Goal: Task Accomplishment & Management: Complete application form

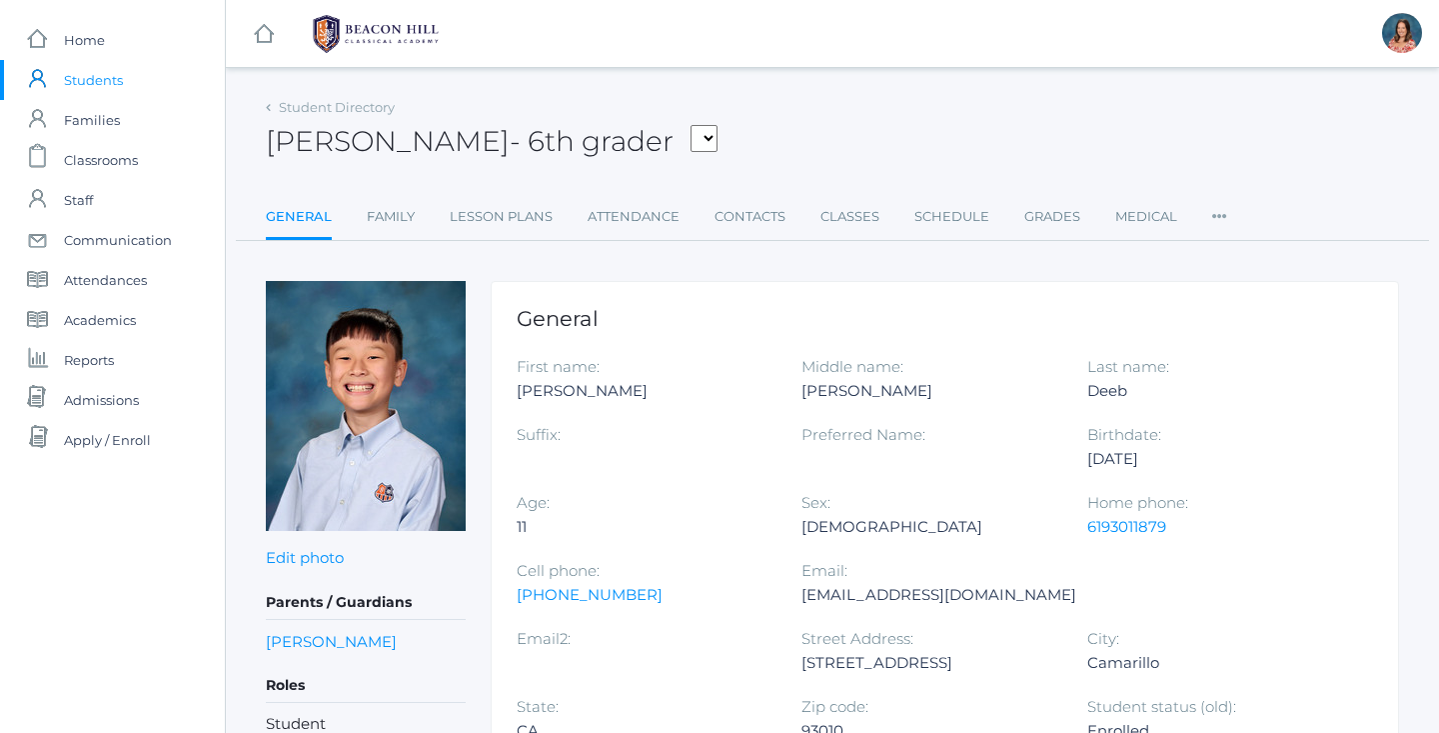
click at [105, 85] on span "Students" at bounding box center [93, 80] width 59 height 40
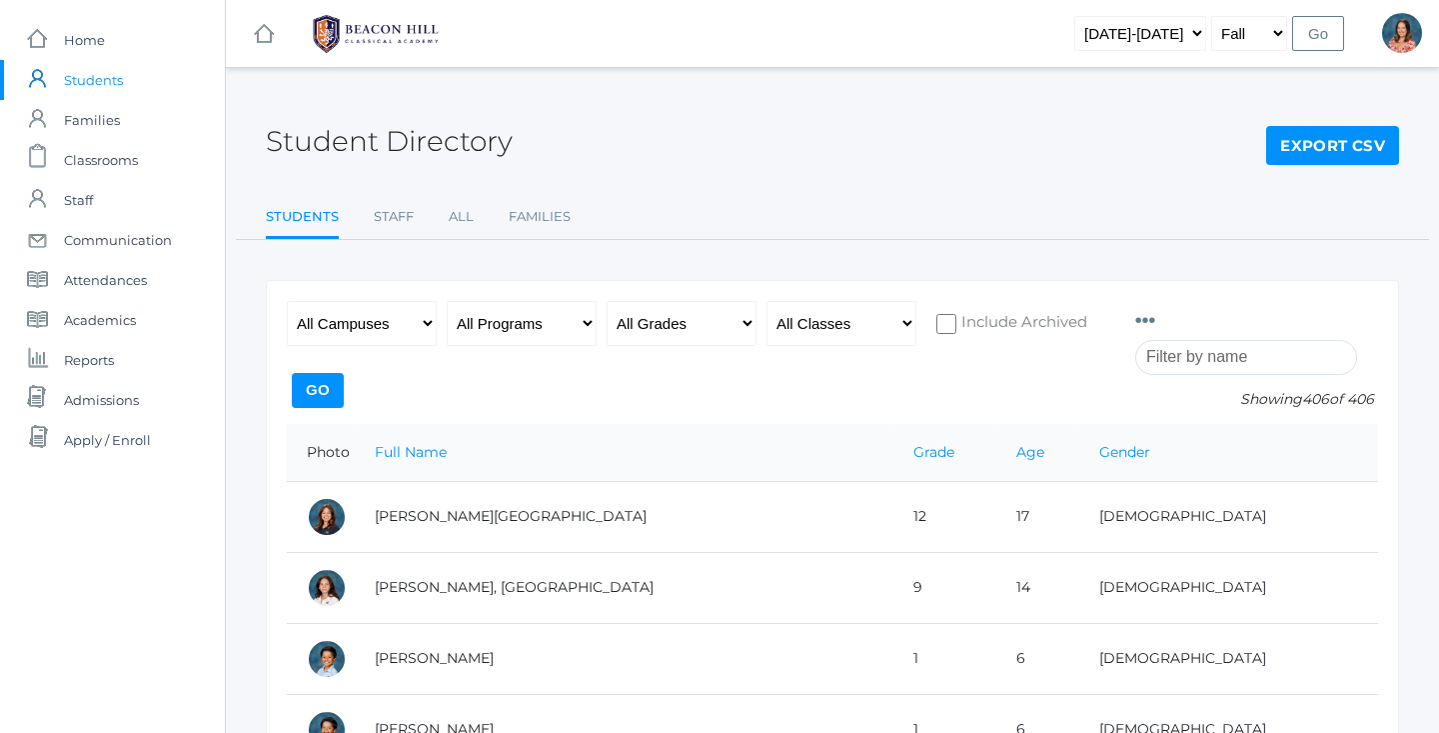
click at [1181, 357] on input "search" at bounding box center [1247, 357] width 222 height 35
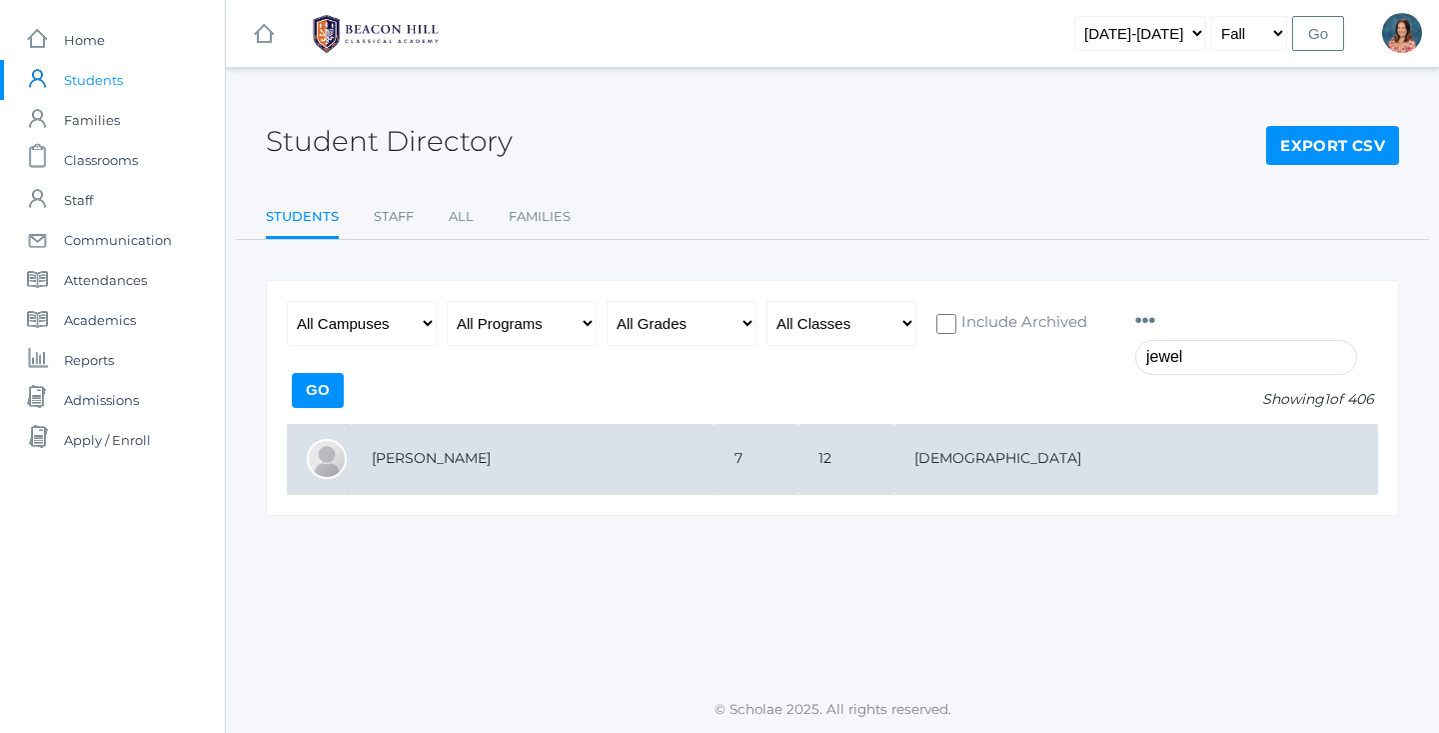
type input "jewel"
click at [715, 450] on td "[PERSON_NAME]" at bounding box center [533, 459] width 363 height 71
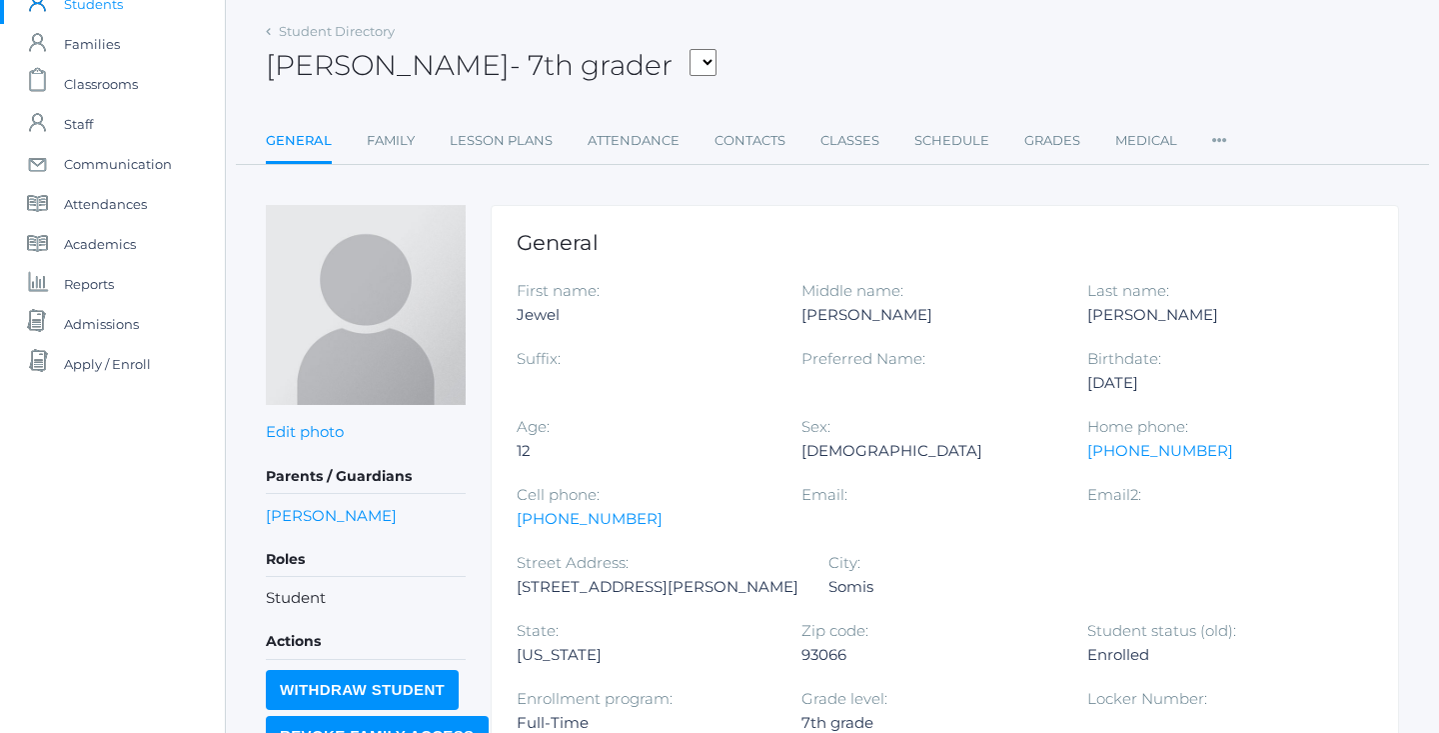
scroll to position [79, 0]
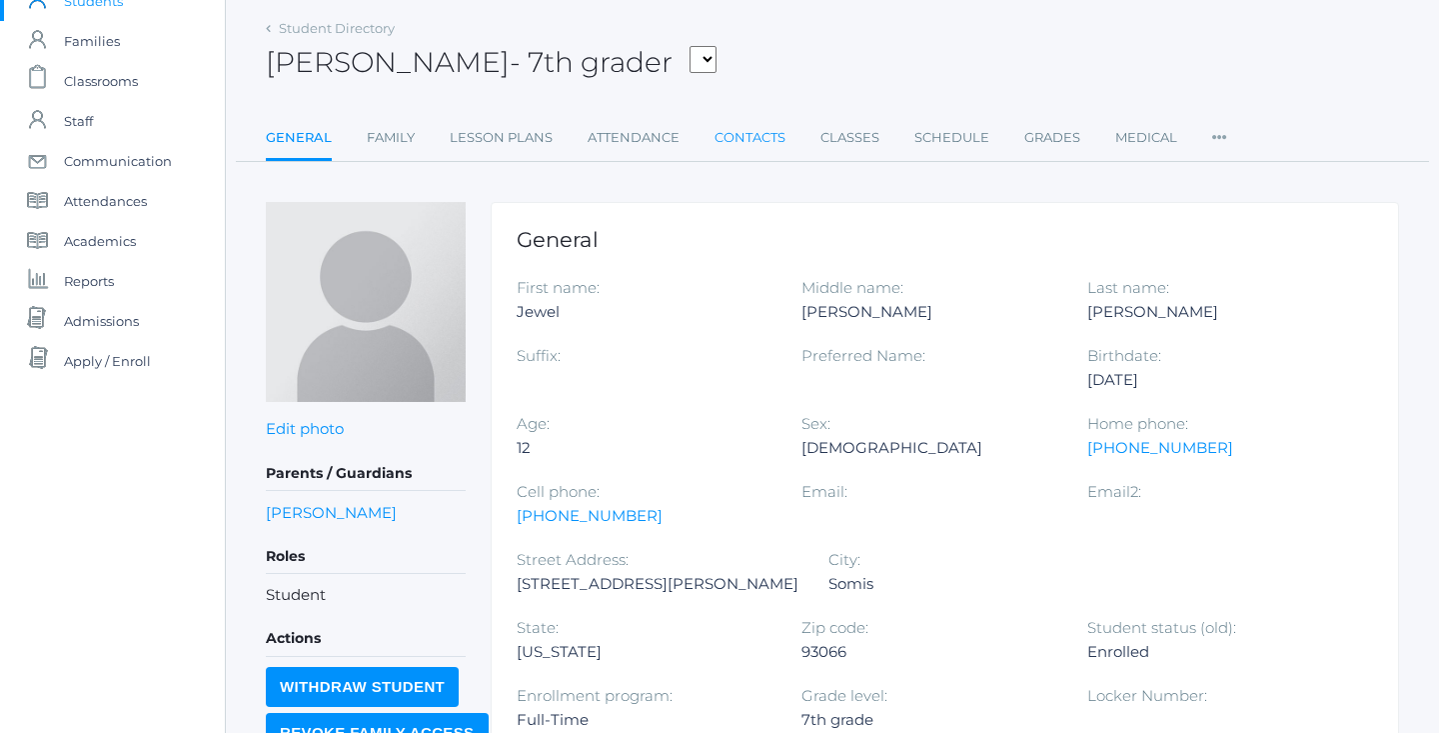
click at [745, 141] on link "Contacts" at bounding box center [750, 138] width 71 height 40
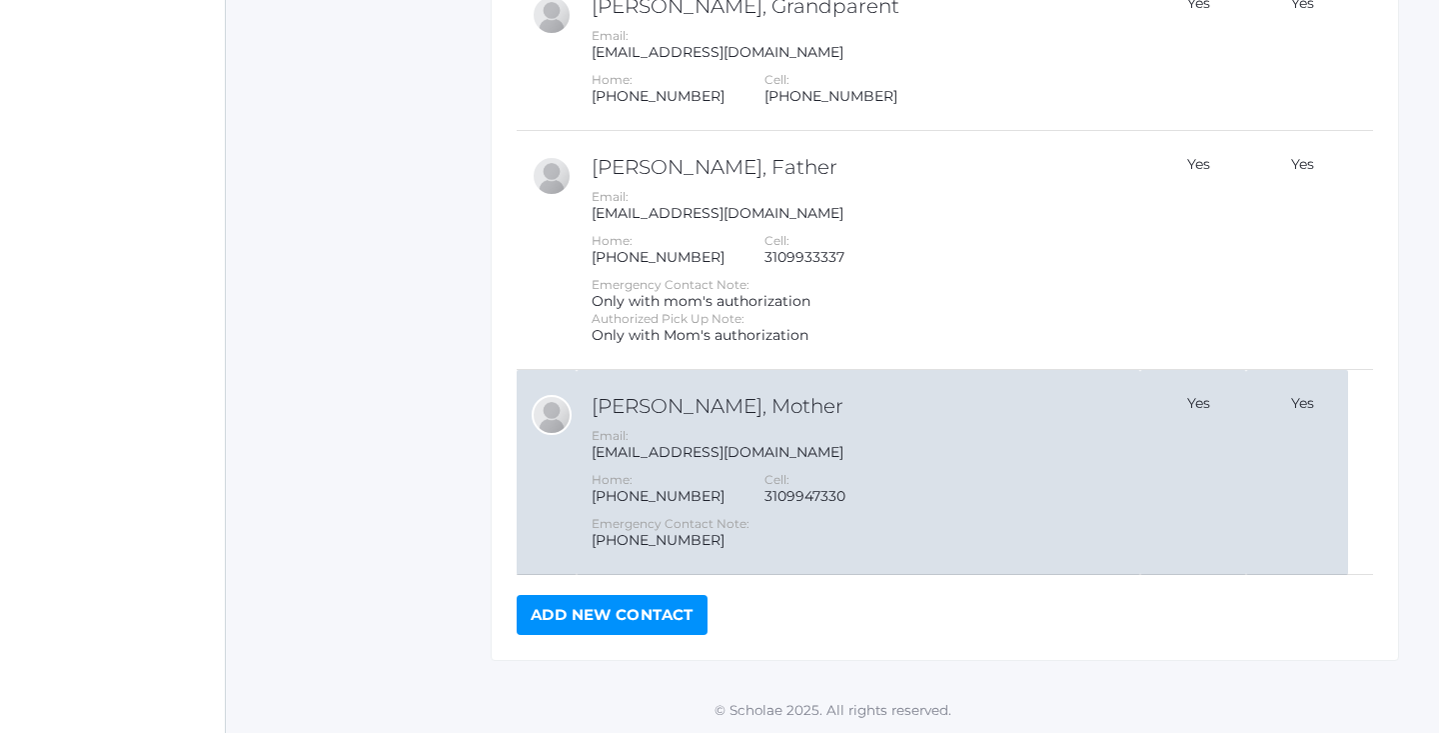
scroll to position [975, 0]
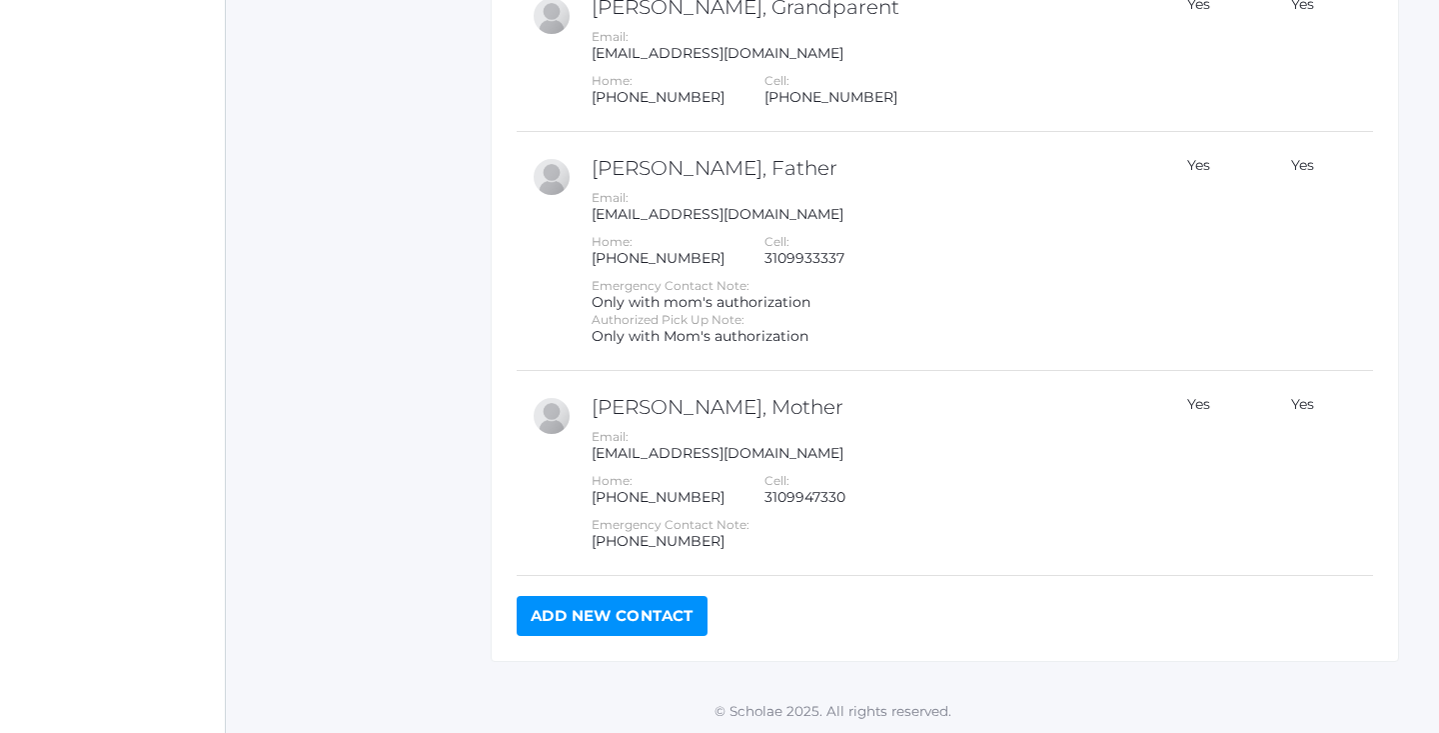
click at [642, 608] on link "Add New Contact" at bounding box center [612, 616] width 191 height 40
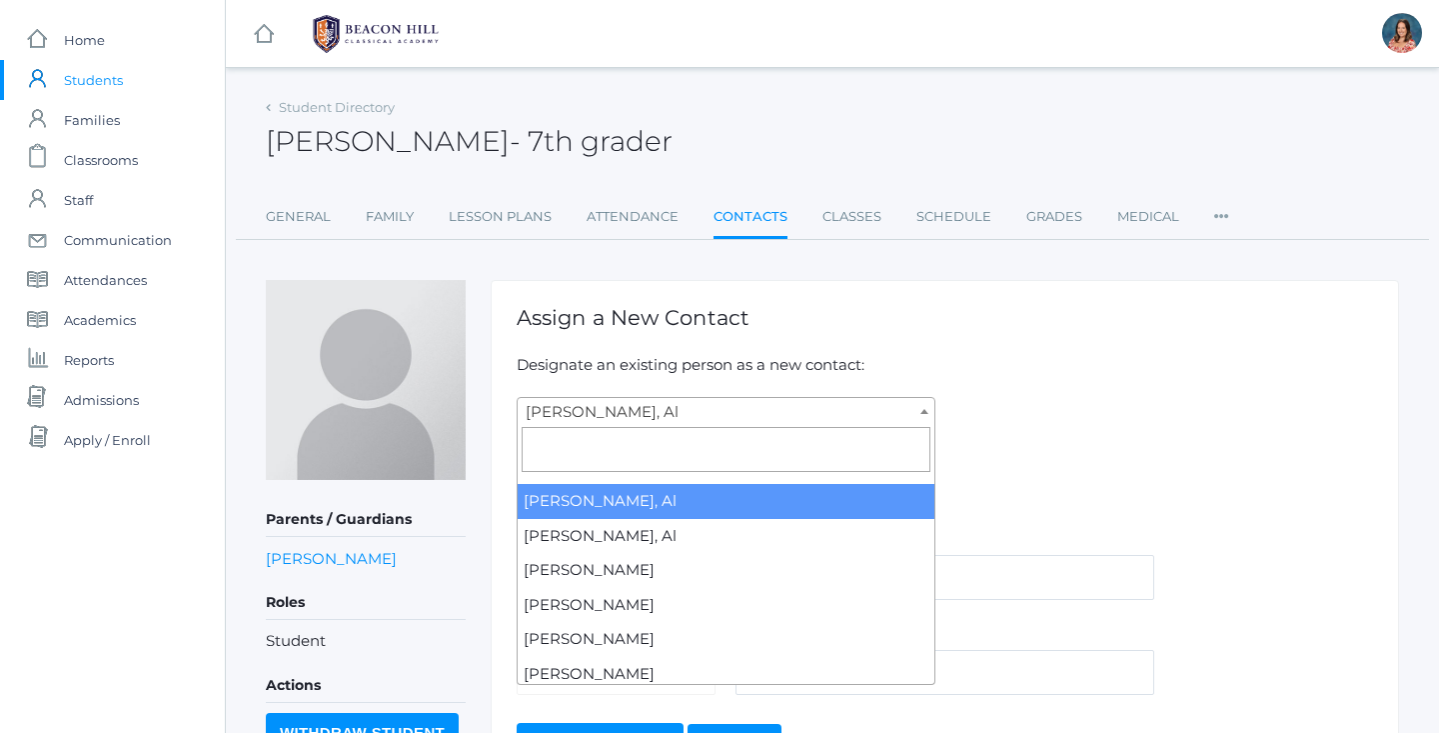
click at [653, 404] on span "[PERSON_NAME], Al" at bounding box center [726, 412] width 417 height 28
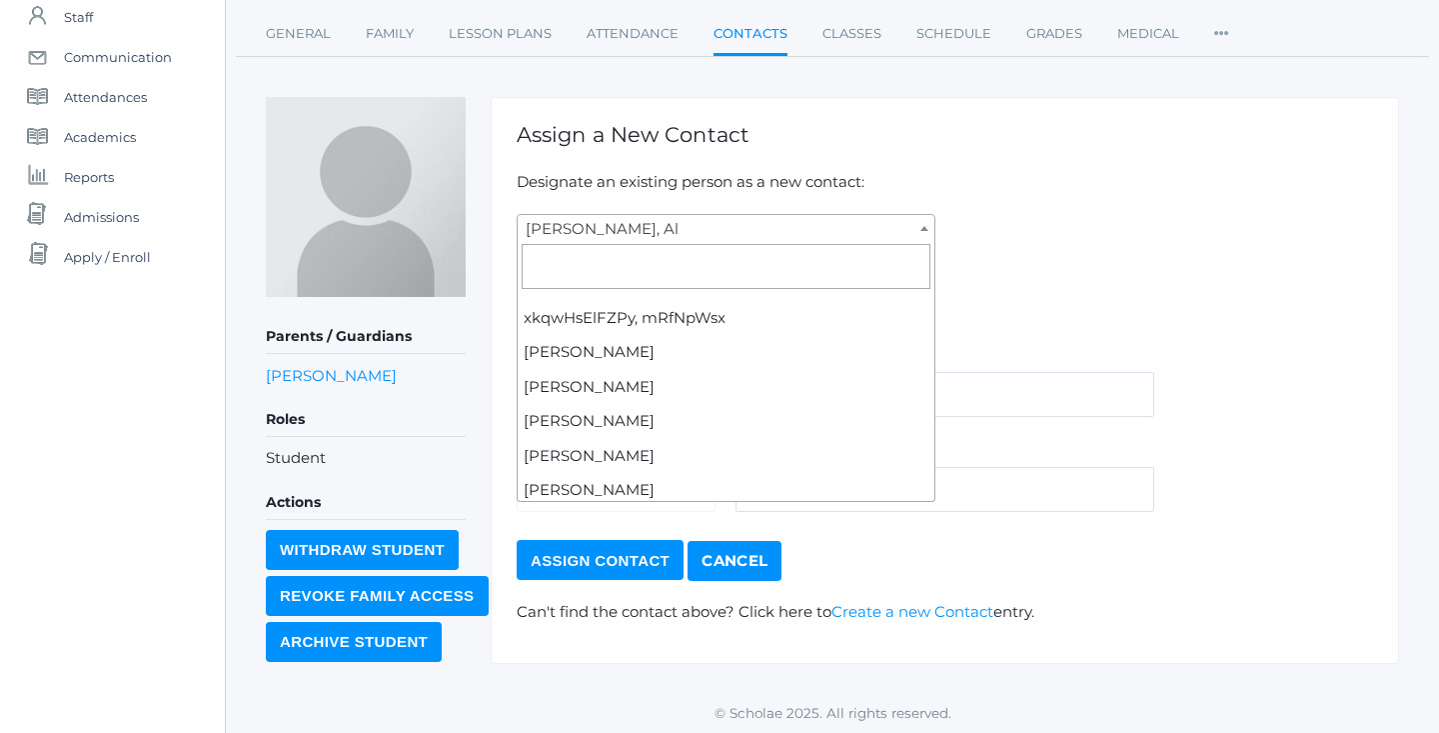
scroll to position [182, 0]
click at [1109, 244] on form "Abdulla, Al Abdulla, Al Abdulla, Linda Abdulla, Nina Abrea, Bibiana Abrea, Marc…" at bounding box center [945, 398] width 857 height 367
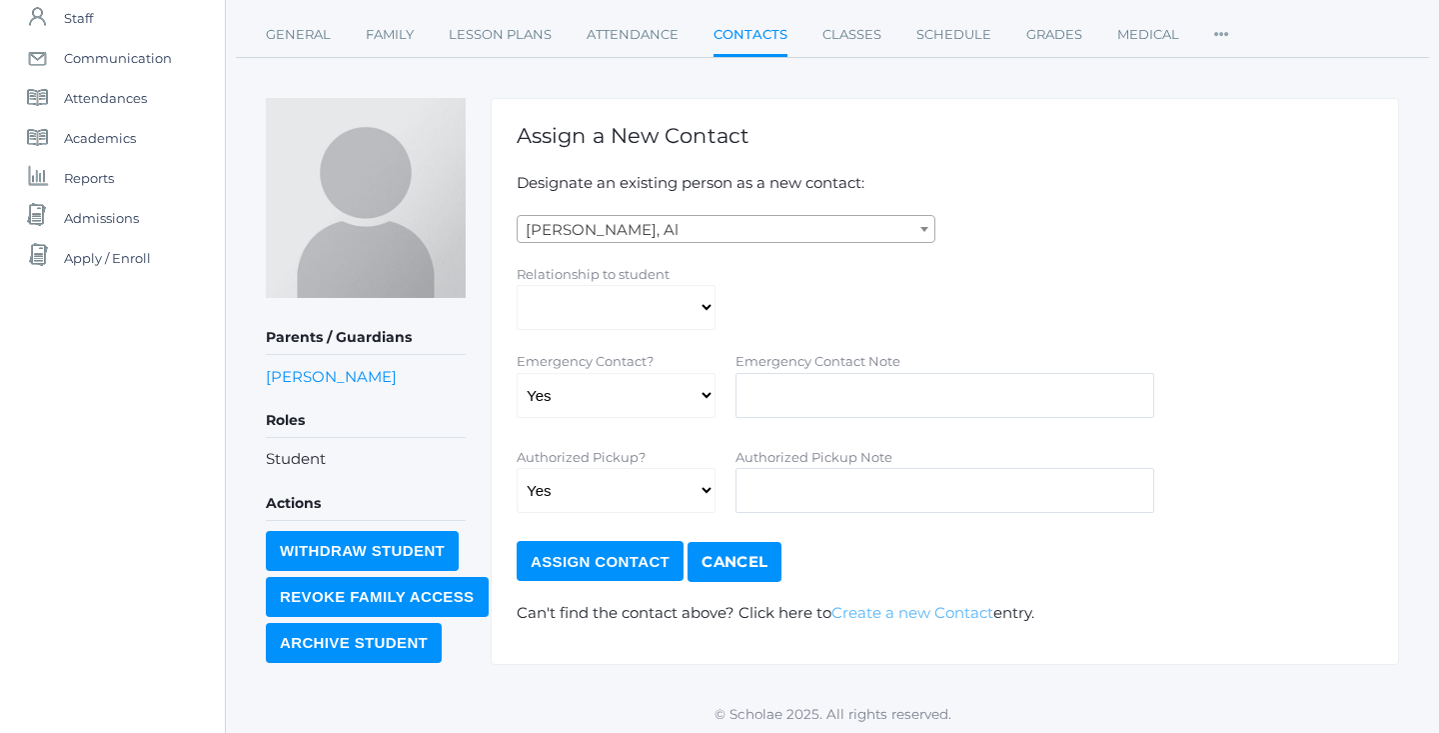
click at [943, 613] on link "Create a new Contact" at bounding box center [913, 612] width 162 height 19
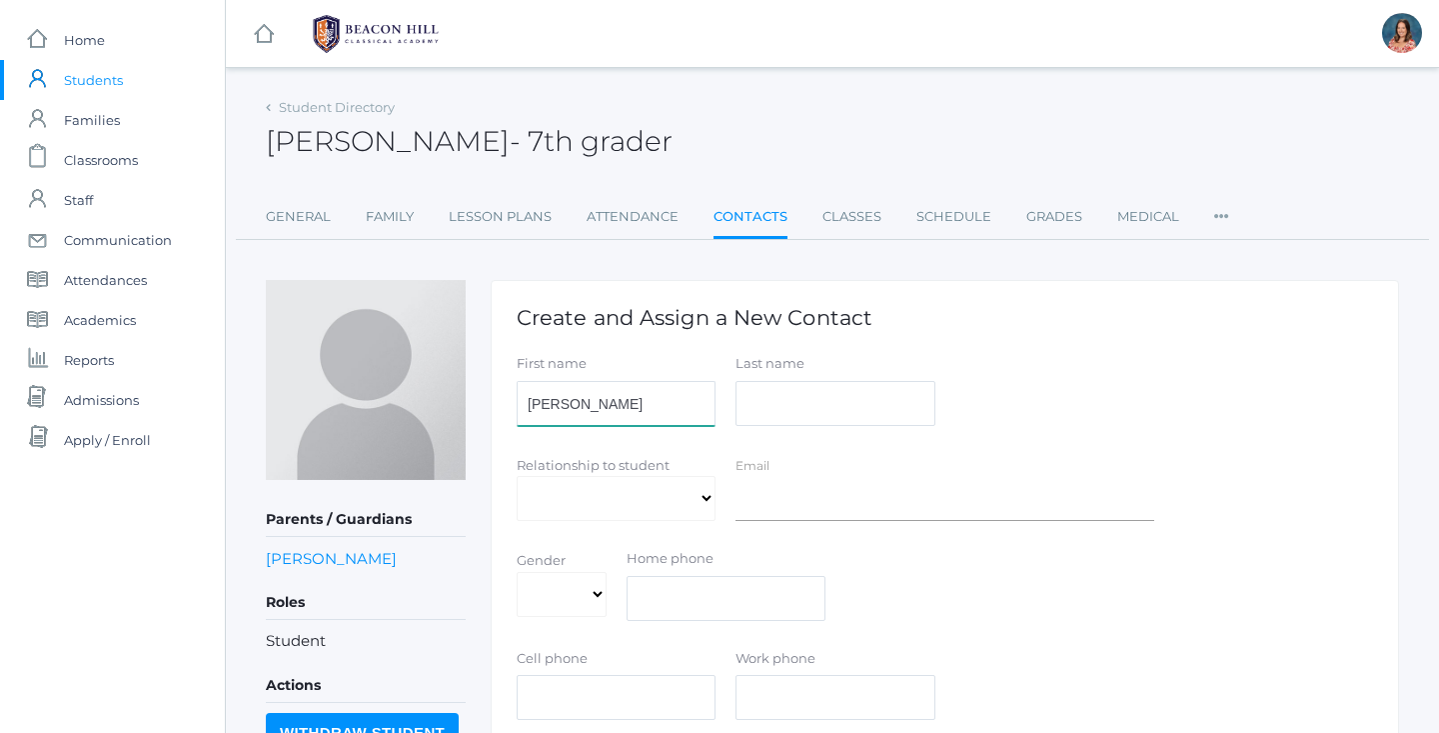
type input "Jasmine"
type input "Simeon"
select select "Friend"
select select "Female"
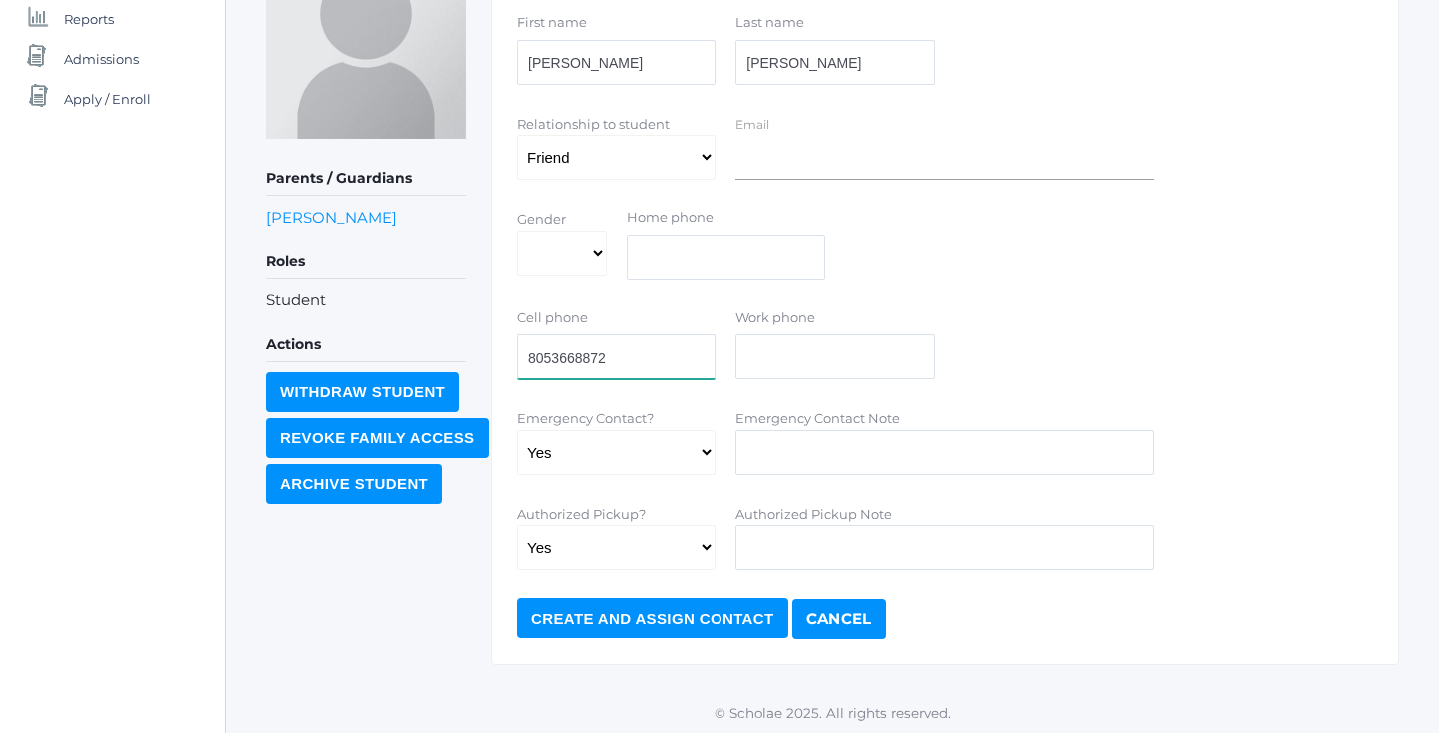
scroll to position [340, 0]
type input "8053668872"
select select "false"
click at [658, 617] on input "Create and Assign Contact" at bounding box center [653, 619] width 272 height 40
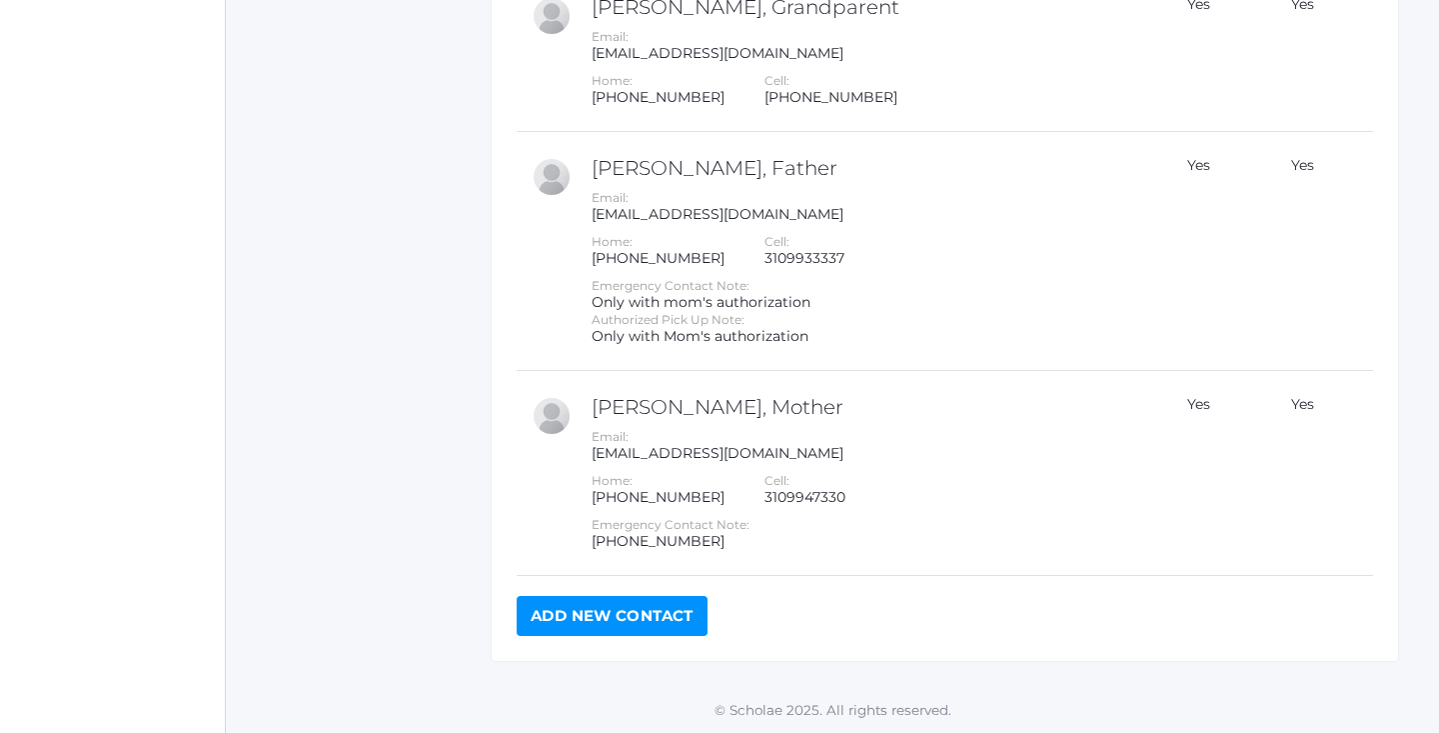
scroll to position [1138, 0]
click at [623, 616] on link "Add New Contact" at bounding box center [612, 617] width 191 height 40
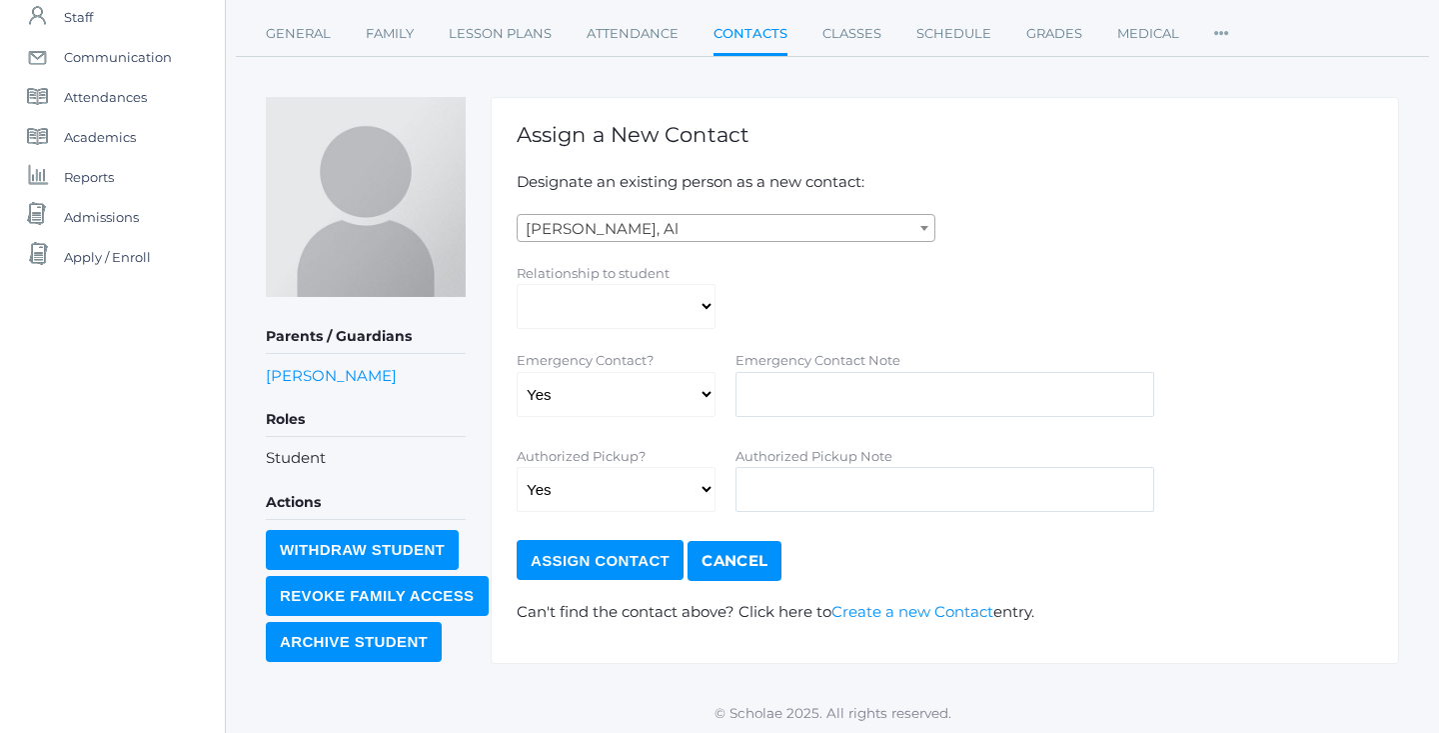
scroll to position [182, 0]
click at [902, 609] on link "Create a new Contact" at bounding box center [913, 612] width 162 height 19
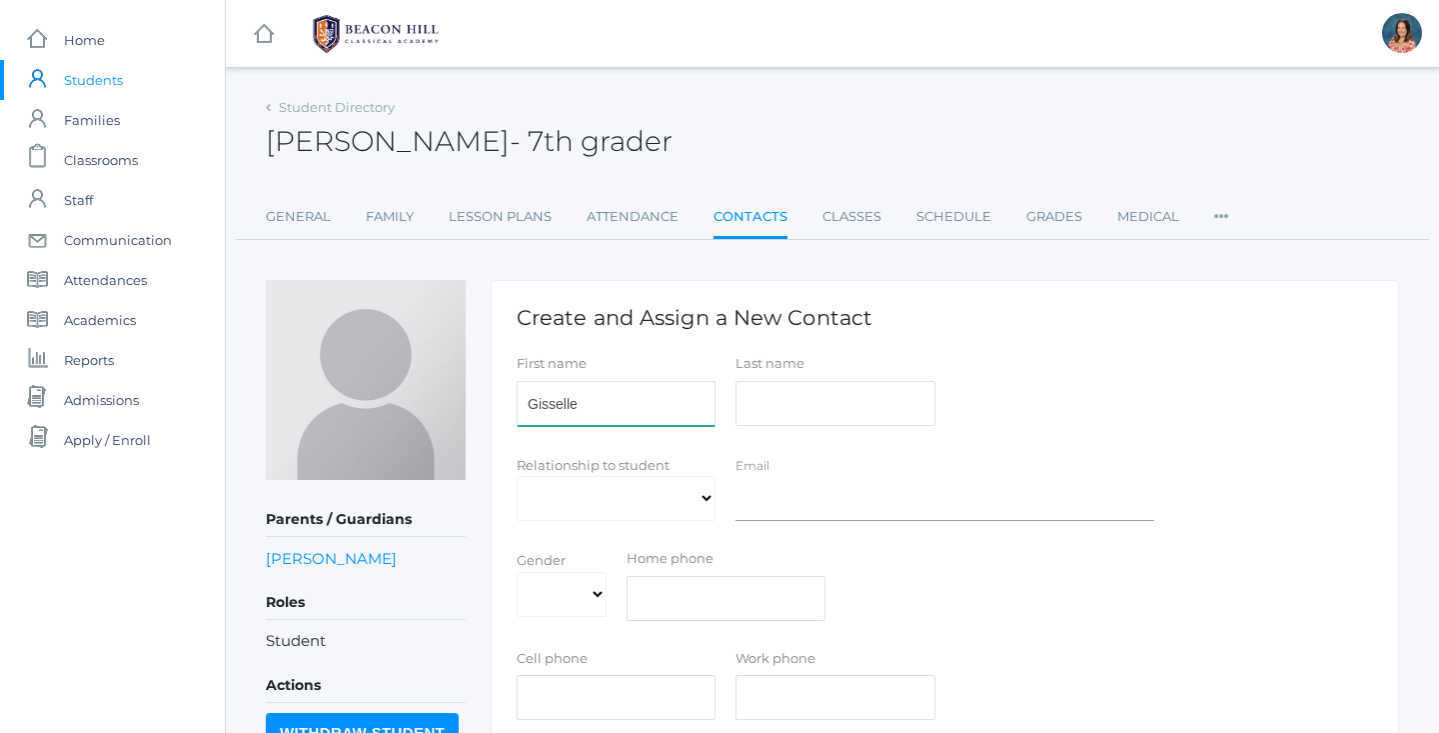
type input "Gisselle"
select select "Friend"
select select "[DEMOGRAPHIC_DATA]"
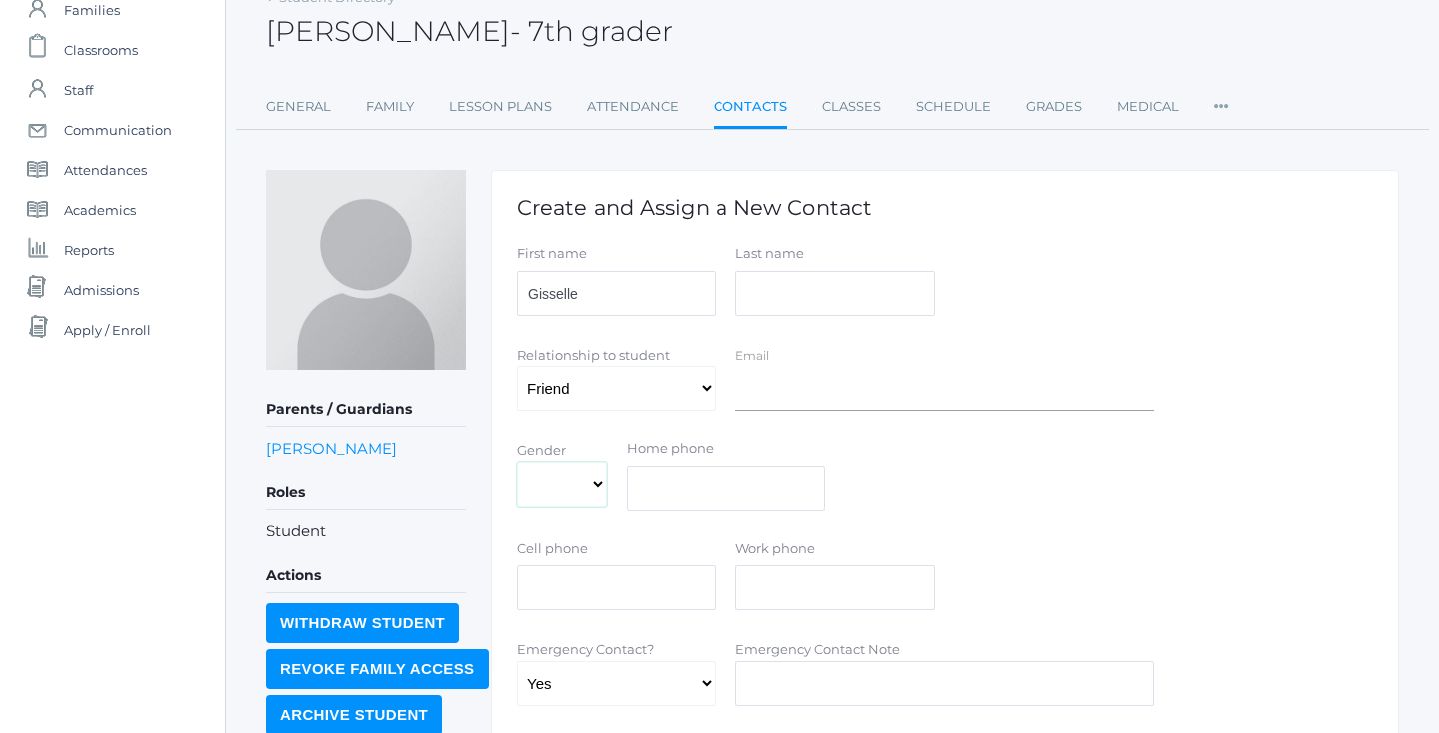
scroll to position [118, 0]
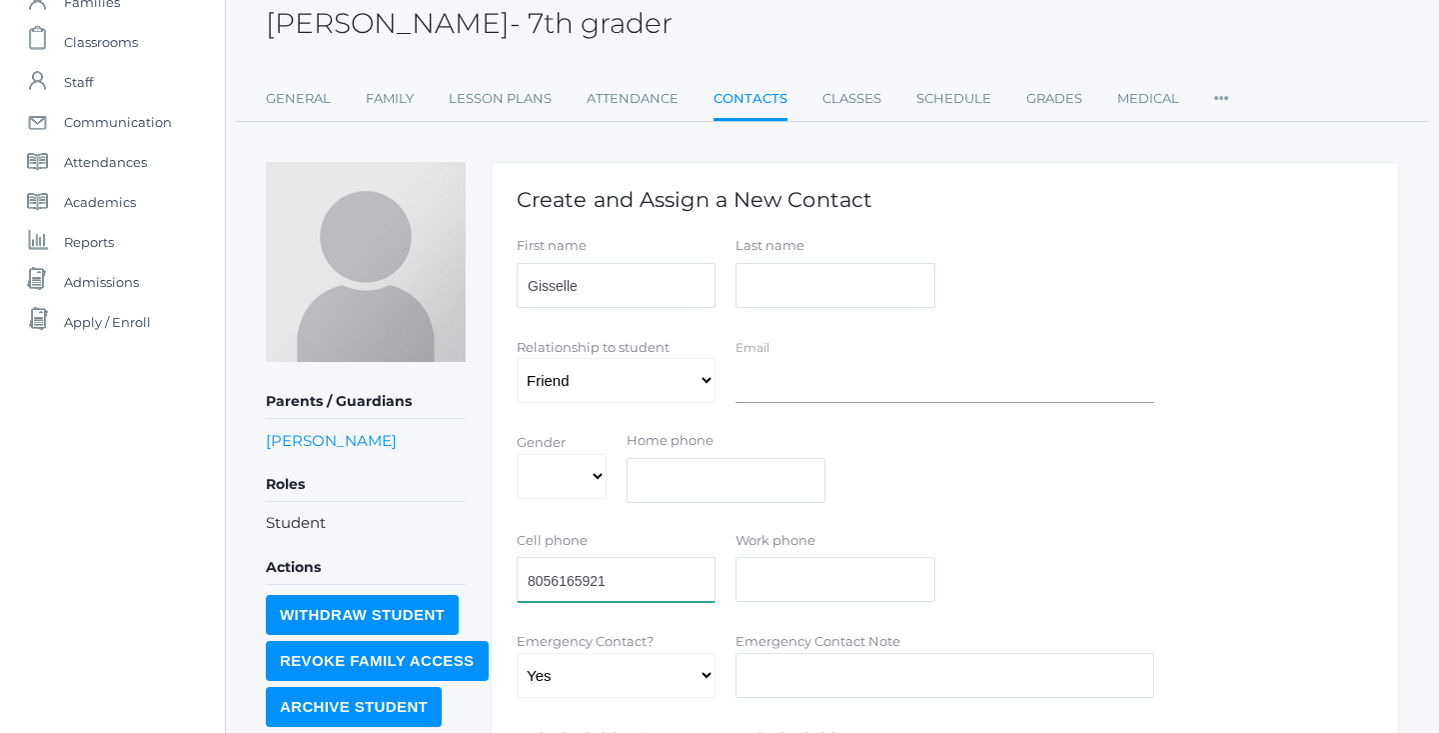
type input "8056165921"
select select "false"
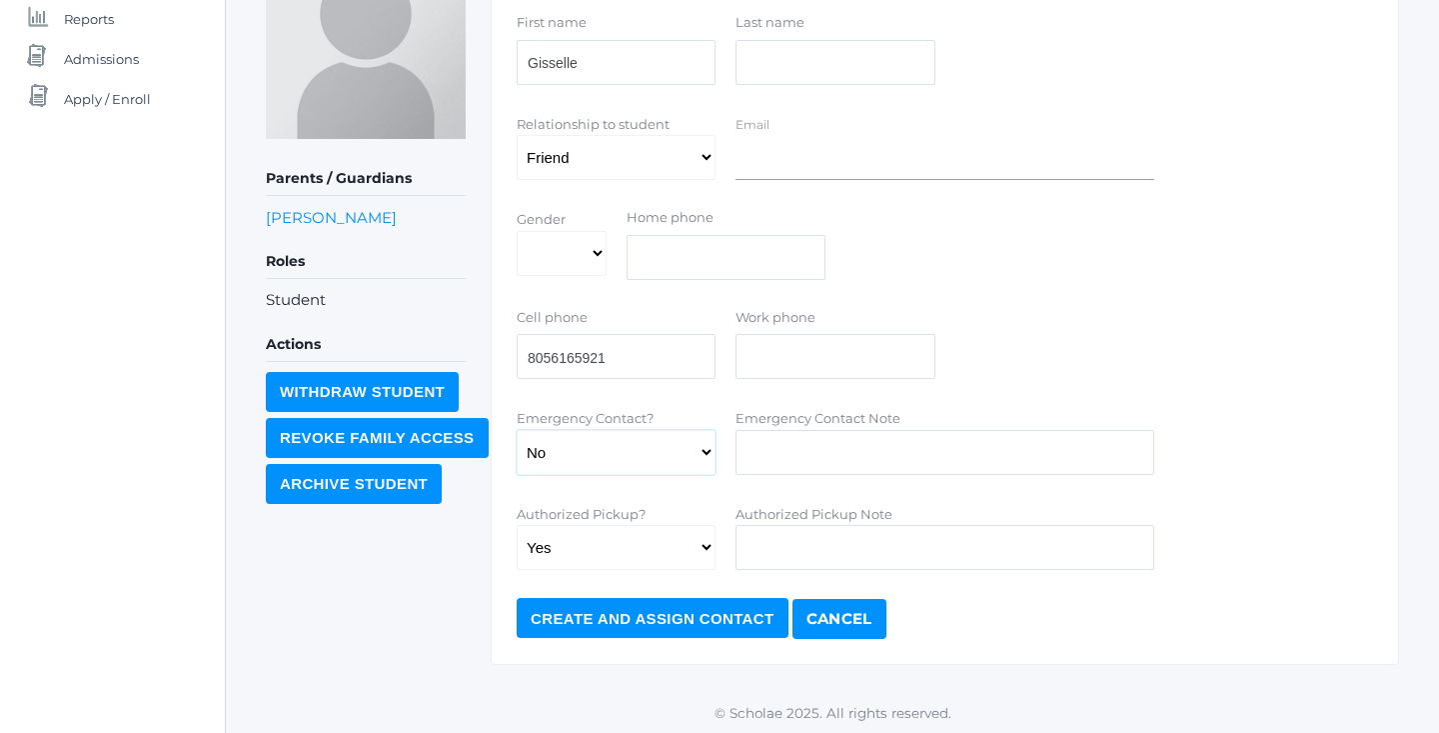
scroll to position [340, 0]
click at [647, 618] on input "Create and Assign Contact" at bounding box center [653, 619] width 272 height 40
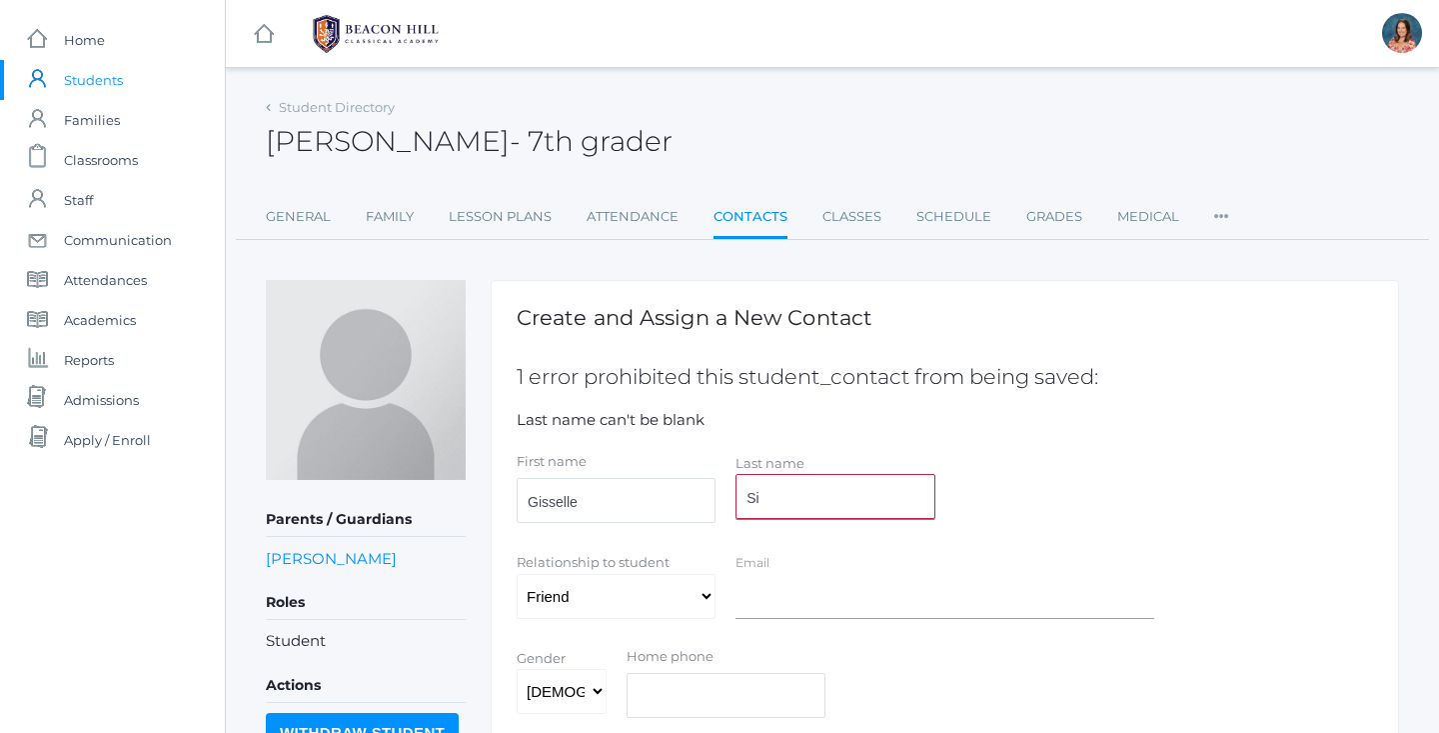
type input "S"
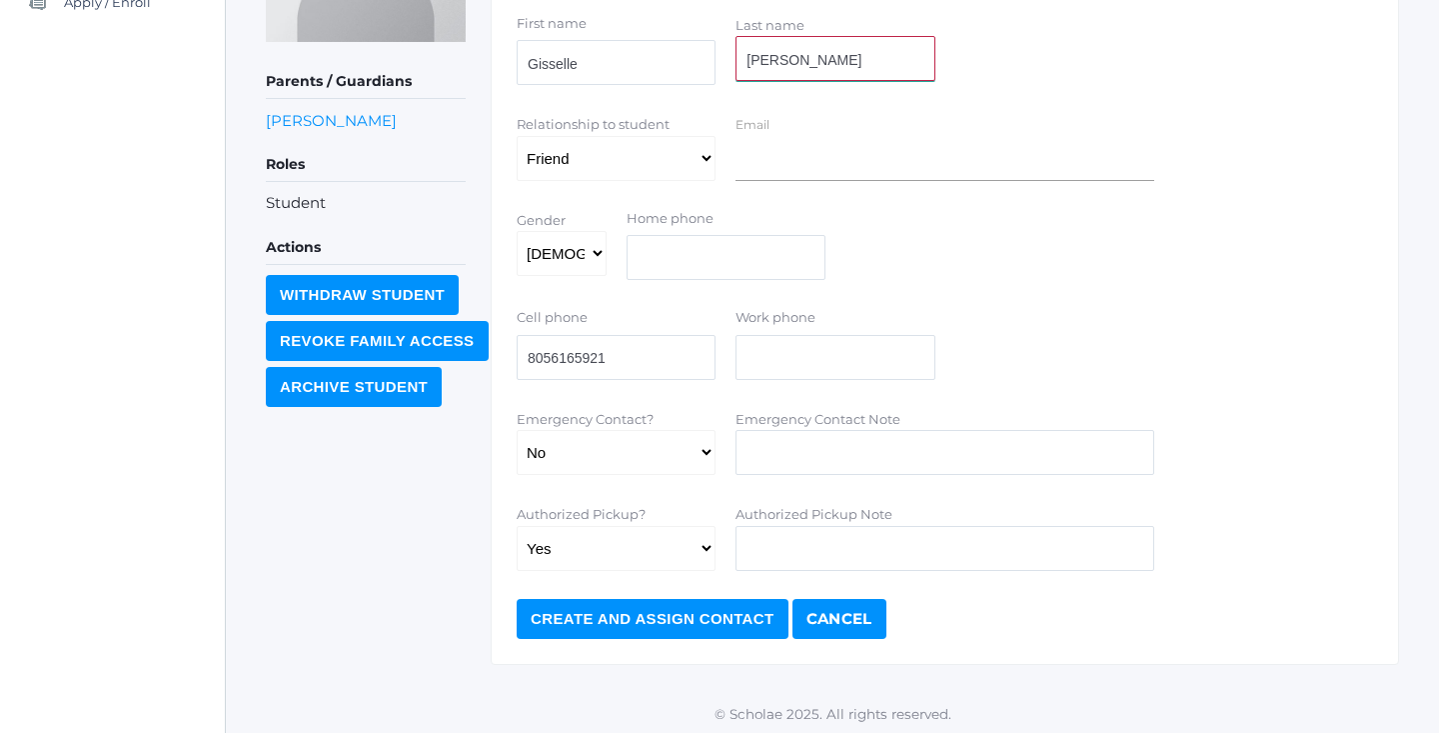
scroll to position [437, 0]
type input "Morales"
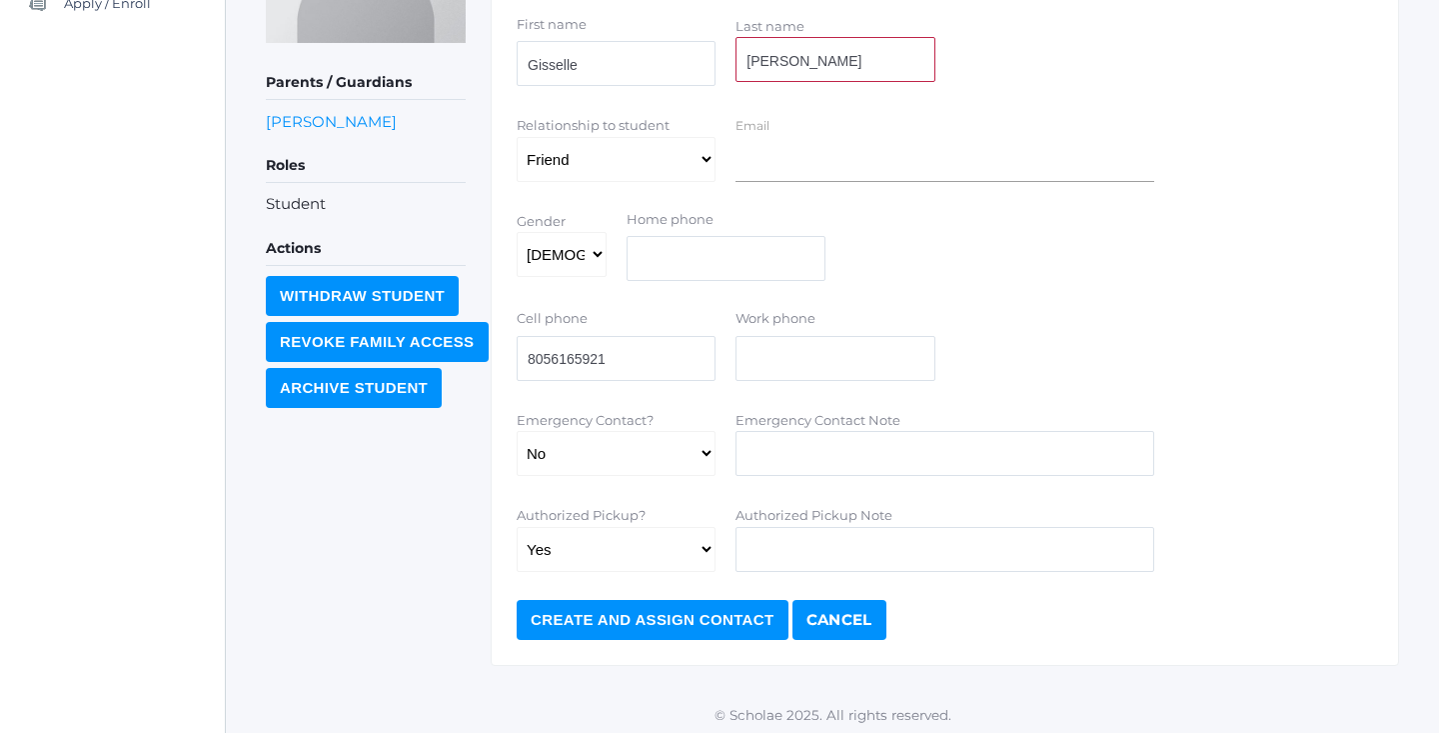
click at [661, 618] on input "Create and Assign Contact" at bounding box center [653, 620] width 272 height 40
